Goal: Check status

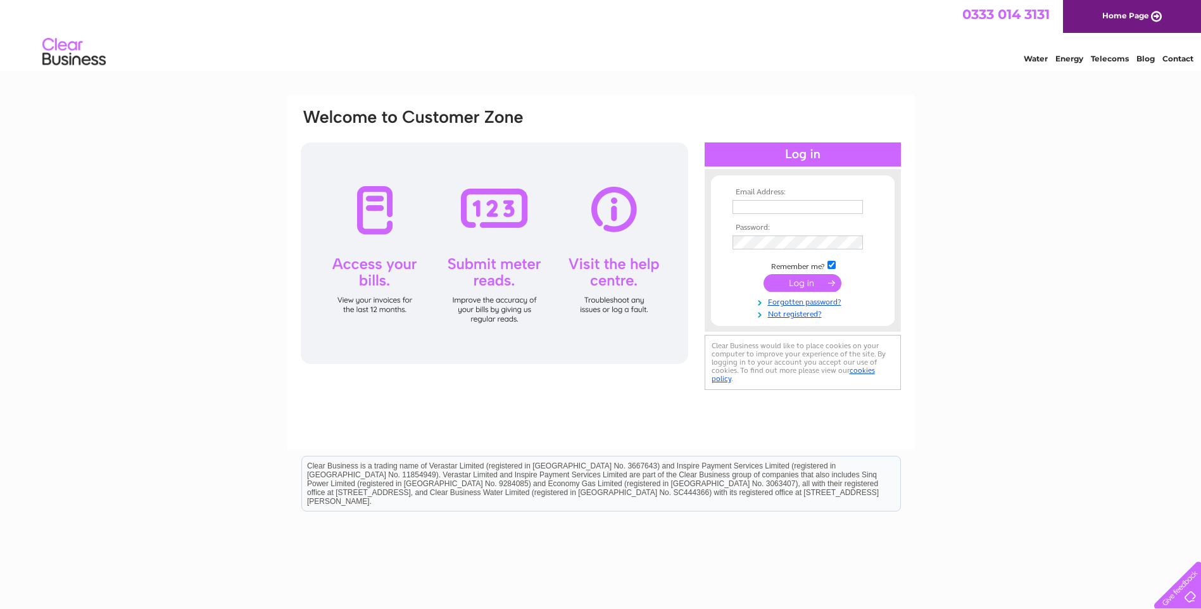
type input "claire@skimports.co.uk"
click at [805, 284] on input "submit" at bounding box center [802, 283] width 78 height 18
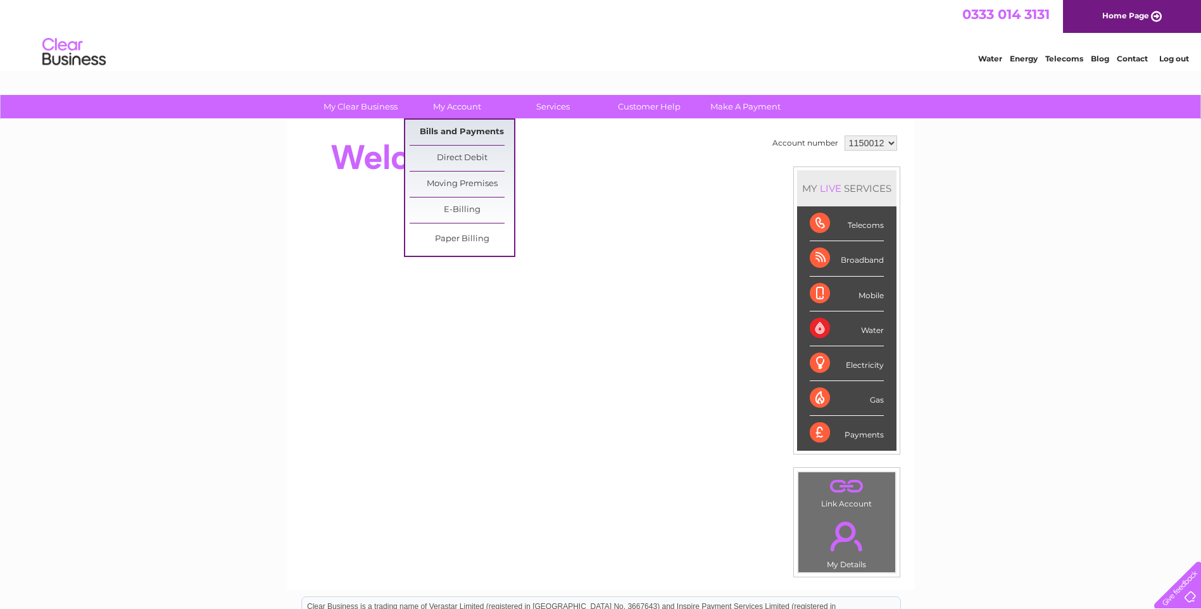
click at [458, 131] on link "Bills and Payments" at bounding box center [462, 132] width 104 height 25
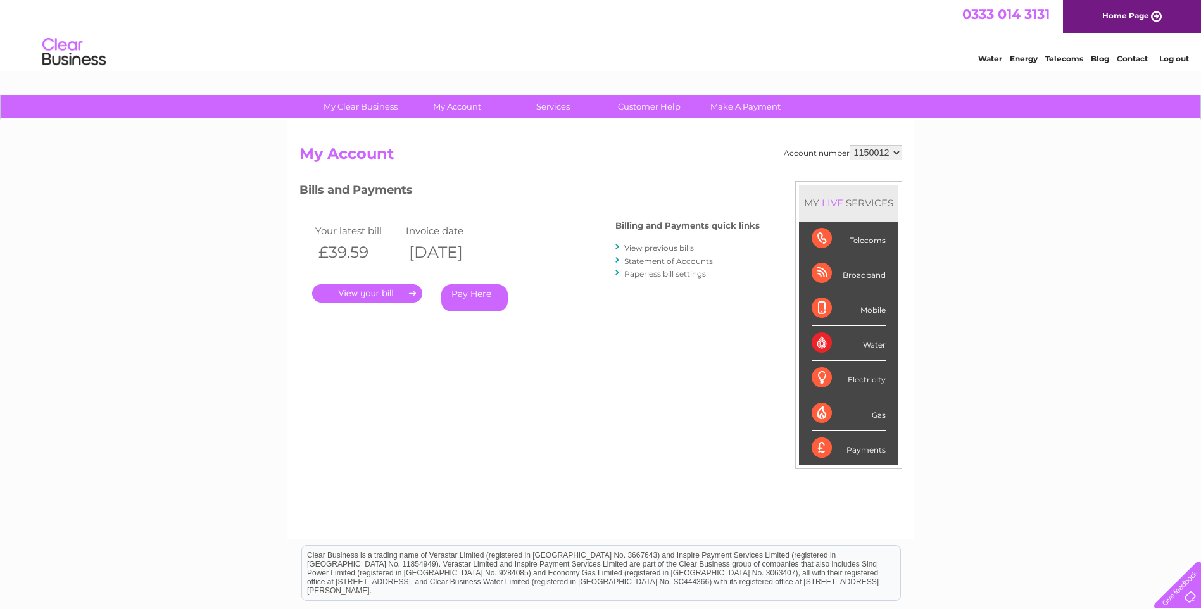
click at [397, 292] on link "." at bounding box center [367, 293] width 110 height 18
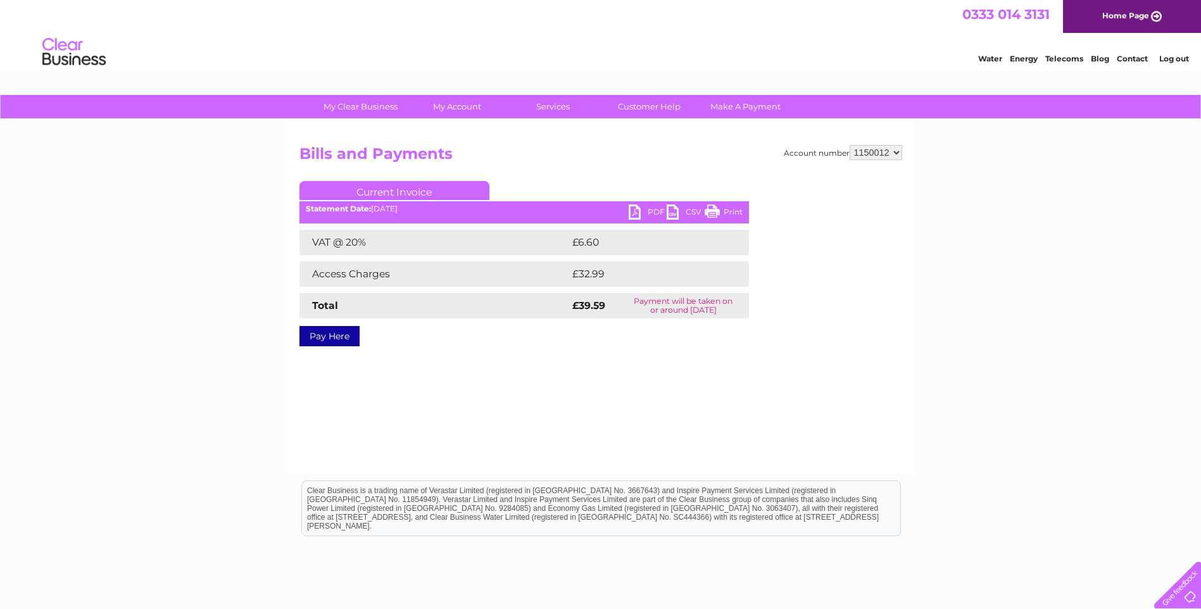
click at [634, 210] on link "PDF" at bounding box center [648, 213] width 38 height 18
